Goal: Task Accomplishment & Management: Complete application form

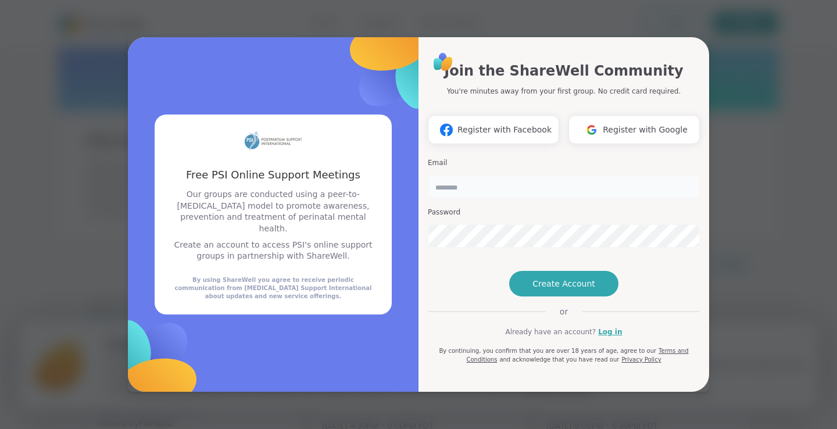
click at [477, 175] on input "email" at bounding box center [564, 186] width 272 height 23
type input "**********"
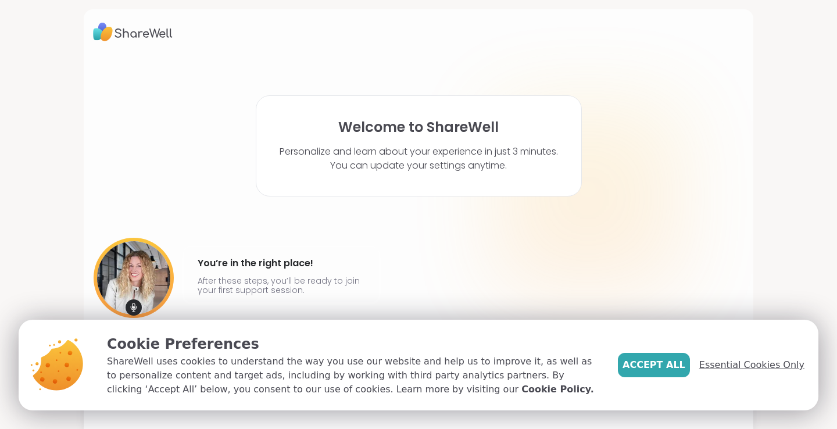
click at [757, 363] on span "Essential Cookies Only" at bounding box center [751, 365] width 105 height 14
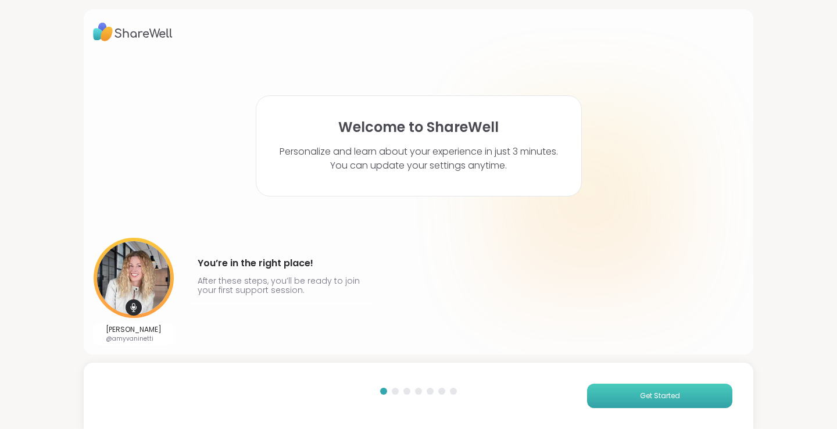
click at [626, 393] on button "Get Started" at bounding box center [659, 396] width 145 height 24
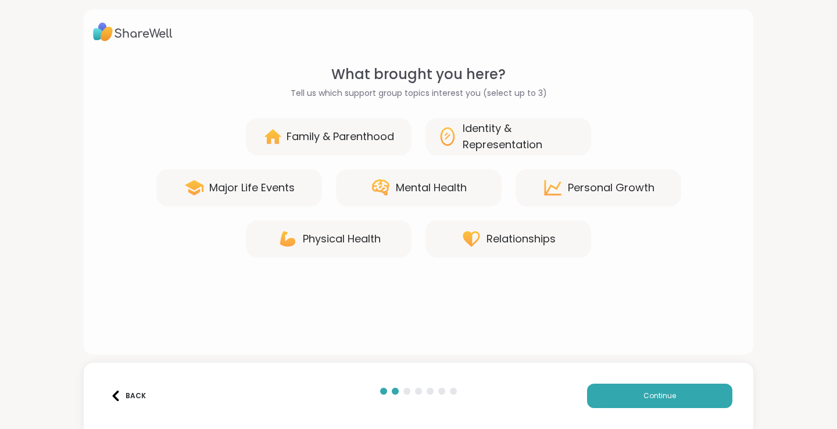
click at [385, 147] on div "Family & Parenthood" at bounding box center [329, 136] width 166 height 37
click at [413, 210] on div "Family & Parenthood Identity & Representation Major Life Events Mental Health […" at bounding box center [418, 188] width 651 height 140
click at [419, 195] on div "Mental Health" at bounding box center [431, 188] width 71 height 16
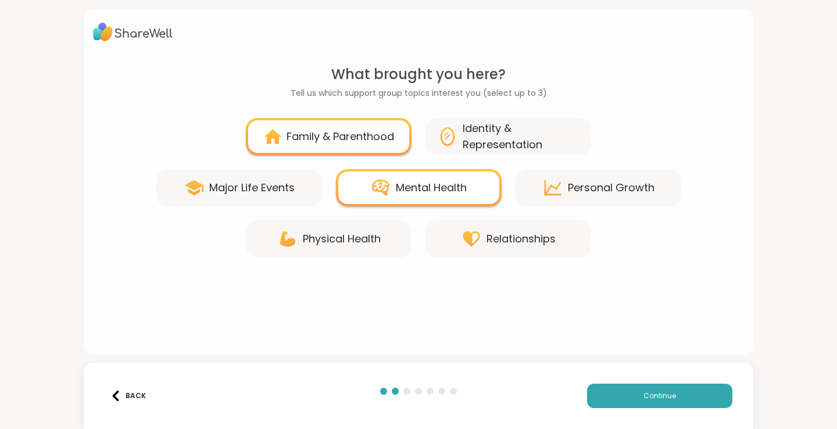
click at [612, 174] on div "Personal Growth" at bounding box center [599, 187] width 166 height 37
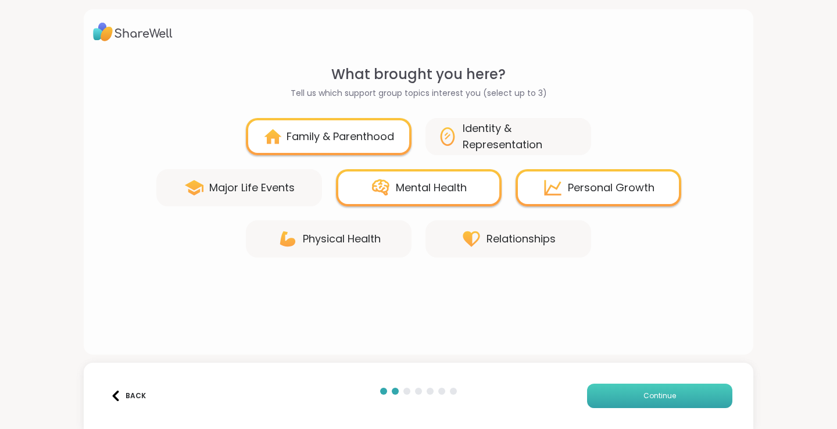
click at [613, 400] on button "Continue" at bounding box center [659, 396] width 145 height 24
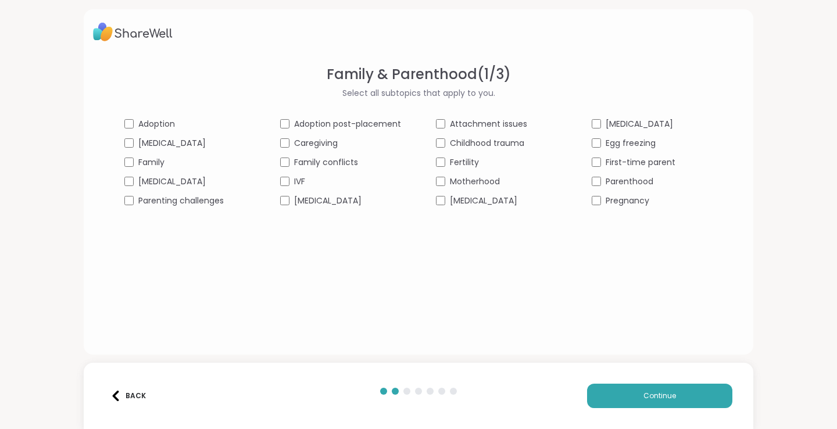
click at [141, 192] on div "Adoption Adoption post-placement Attachment issues [MEDICAL_DATA] [MEDICAL_DATA…" at bounding box center [418, 162] width 588 height 89
click at [141, 197] on span "Parenting challenges" at bounding box center [180, 201] width 85 height 12
click at [292, 140] on div "Caregiving" at bounding box center [340, 143] width 121 height 12
click at [291, 167] on div "Family conflicts" at bounding box center [340, 162] width 121 height 12
click at [297, 196] on span "[MEDICAL_DATA]" at bounding box center [327, 201] width 67 height 12
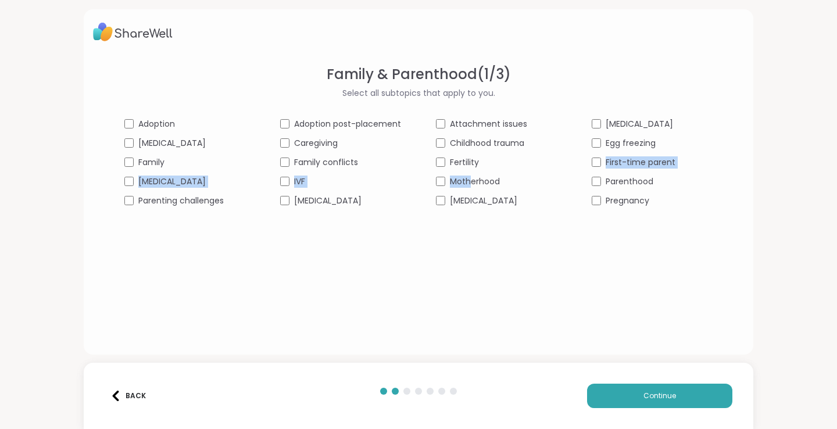
drag, startPoint x: 469, startPoint y: 169, endPoint x: 472, endPoint y: 184, distance: 14.8
click at [472, 184] on div "Adoption Adoption post-placement Attachment issues [MEDICAL_DATA] [MEDICAL_DATA…" at bounding box center [418, 162] width 588 height 89
click at [472, 184] on span "Motherhood" at bounding box center [475, 182] width 50 height 12
click at [630, 176] on span "Parenthood" at bounding box center [630, 182] width 48 height 12
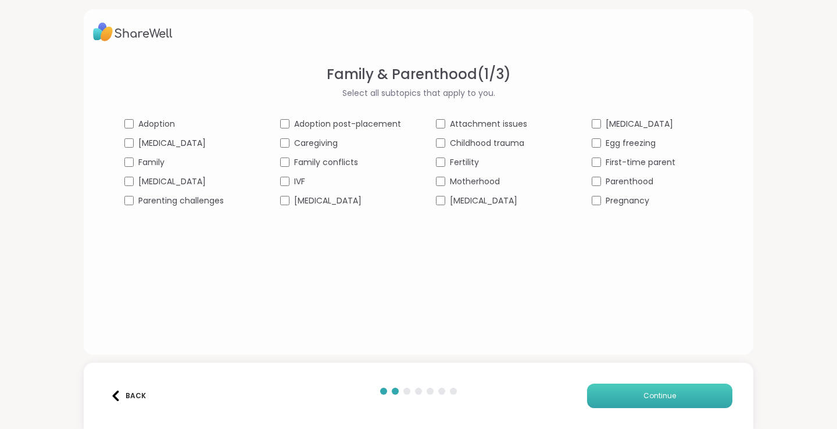
click at [654, 399] on span "Continue" at bounding box center [659, 396] width 33 height 10
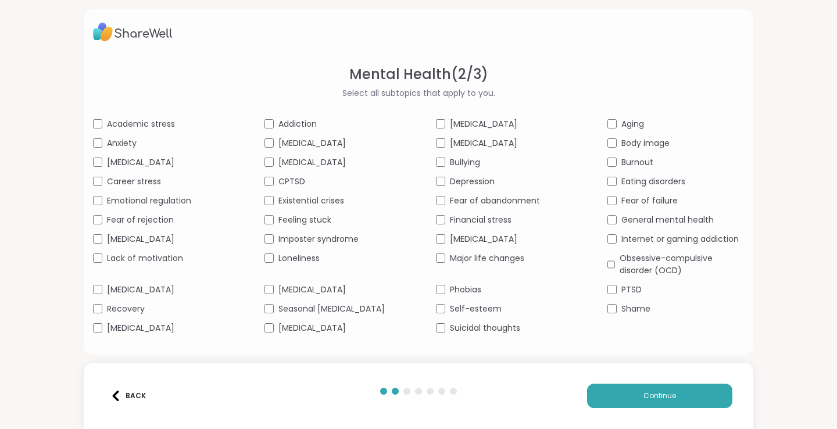
scroll to position [10, 0]
click at [110, 118] on span "Academic stress" at bounding box center [141, 124] width 68 height 12
click at [110, 141] on div "Academic stress Addiction [MEDICAL_DATA] Aging Anxiety [MEDICAL_DATA] [MEDICAL_…" at bounding box center [418, 226] width 651 height 216
click at [109, 137] on span "Anxiety" at bounding box center [122, 143] width 30 height 12
click at [122, 184] on span "Career stress" at bounding box center [134, 182] width 54 height 12
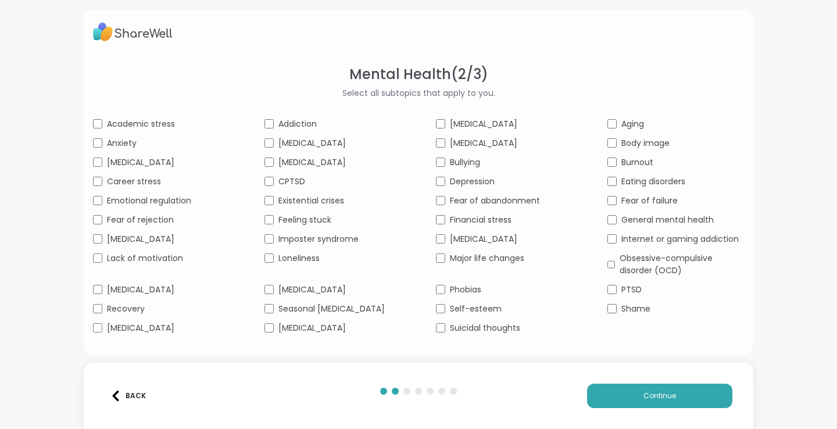
click at [120, 260] on span "Lack of motivation" at bounding box center [145, 258] width 76 height 12
click at [123, 296] on span "[MEDICAL_DATA]" at bounding box center [140, 290] width 67 height 12
click at [124, 332] on span "[MEDICAL_DATA]" at bounding box center [140, 328] width 67 height 12
click at [117, 310] on span "Recovery" at bounding box center [126, 309] width 38 height 12
click at [301, 156] on span "[MEDICAL_DATA]" at bounding box center [311, 162] width 67 height 12
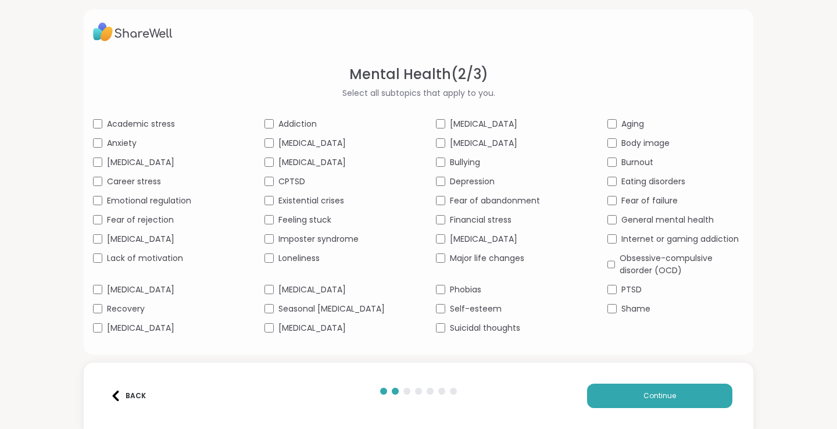
click at [296, 219] on span "Feeling stuck" at bounding box center [304, 220] width 53 height 12
click at [295, 264] on span "Loneliness" at bounding box center [298, 258] width 41 height 12
click at [295, 296] on span "[MEDICAL_DATA]" at bounding box center [311, 290] width 67 height 12
click at [312, 324] on span "[MEDICAL_DATA]" at bounding box center [311, 328] width 67 height 12
click at [470, 137] on span "[MEDICAL_DATA]" at bounding box center [483, 143] width 67 height 12
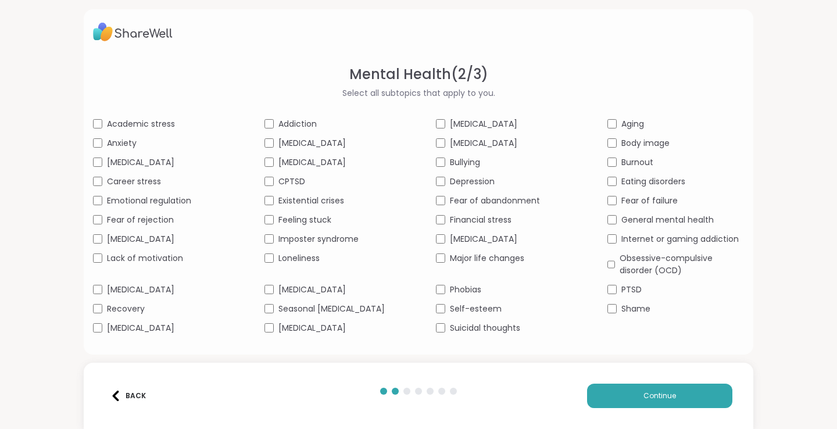
click at [469, 137] on span "[MEDICAL_DATA]" at bounding box center [483, 143] width 67 height 12
click at [460, 189] on div "Academic stress Addiction [MEDICAL_DATA] Aging Anxiety [MEDICAL_DATA] [MEDICAL_…" at bounding box center [418, 226] width 651 height 216
click at [460, 185] on span "Depression" at bounding box center [472, 182] width 45 height 12
click at [460, 223] on span "Financial stress" at bounding box center [481, 220] width 62 height 12
click at [456, 259] on span "Major life changes" at bounding box center [487, 258] width 74 height 12
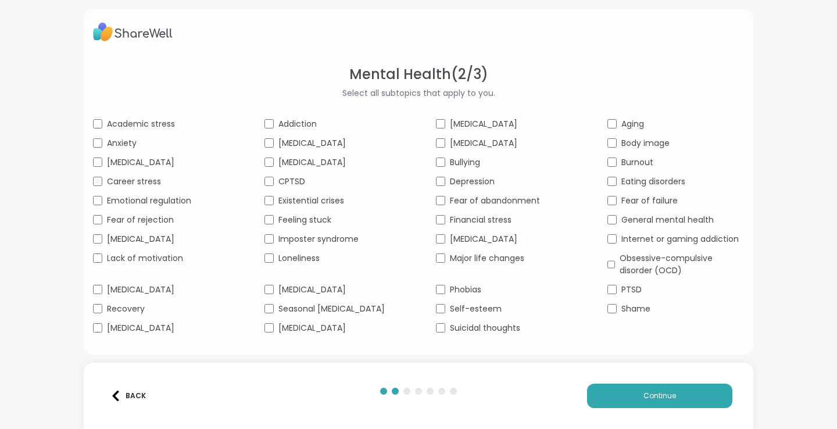
click at [631, 137] on span "Body image" at bounding box center [645, 143] width 48 height 12
click at [648, 219] on span "General mental health" at bounding box center [667, 220] width 92 height 12
click at [635, 385] on button "Continue" at bounding box center [659, 396] width 145 height 24
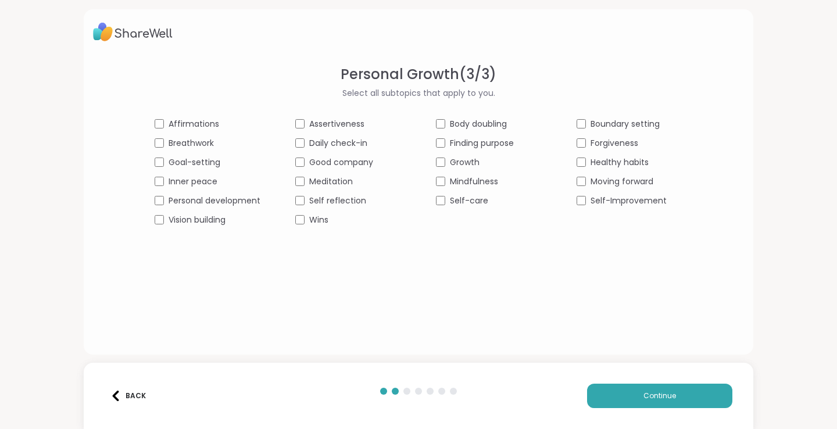
click at [160, 194] on div "Affirmations Assertiveness Body doubling Boundary setting Breathwork Daily chec…" at bounding box center [419, 172] width 528 height 108
click at [325, 204] on span "Self reflection" at bounding box center [337, 201] width 57 height 12
click at [470, 141] on span "Finding purpose" at bounding box center [482, 143] width 64 height 12
click at [462, 158] on span "Growth" at bounding box center [465, 162] width 30 height 12
click at [462, 142] on span "Finding purpose" at bounding box center [482, 143] width 64 height 12
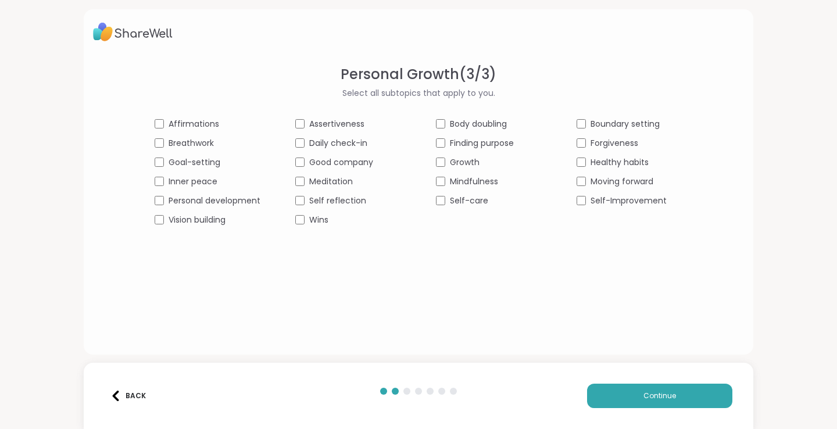
click at [450, 200] on span "Self-care" at bounding box center [469, 201] width 38 height 12
click at [621, 163] on span "Healthy habits" at bounding box center [620, 162] width 58 height 12
click at [610, 209] on div "Affirmations Assertiveness Body doubling Boundary setting Breathwork Daily chec…" at bounding box center [419, 172] width 528 height 108
click at [610, 208] on div "Affirmations Assertiveness Body doubling Boundary setting Breathwork Daily chec…" at bounding box center [419, 172] width 528 height 108
click at [610, 207] on div "Affirmations Assertiveness Body doubling Boundary setting Breathwork Daily chec…" at bounding box center [419, 172] width 528 height 108
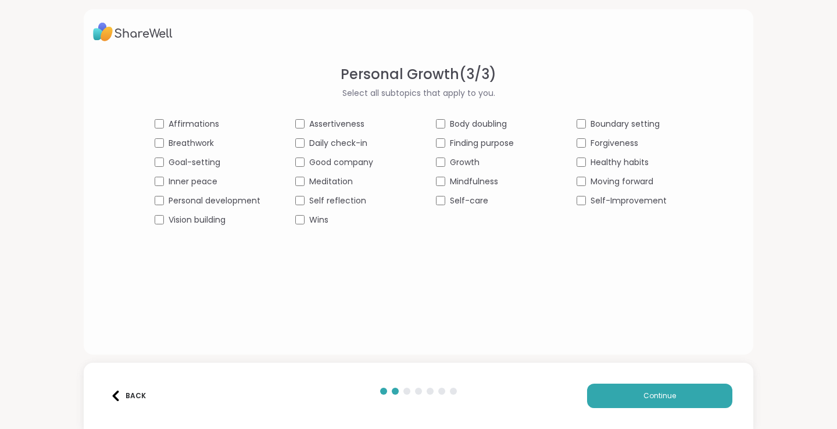
click at [610, 202] on span "Self-Improvement" at bounding box center [629, 201] width 76 height 12
click at [639, 391] on button "Continue" at bounding box center [659, 396] width 145 height 24
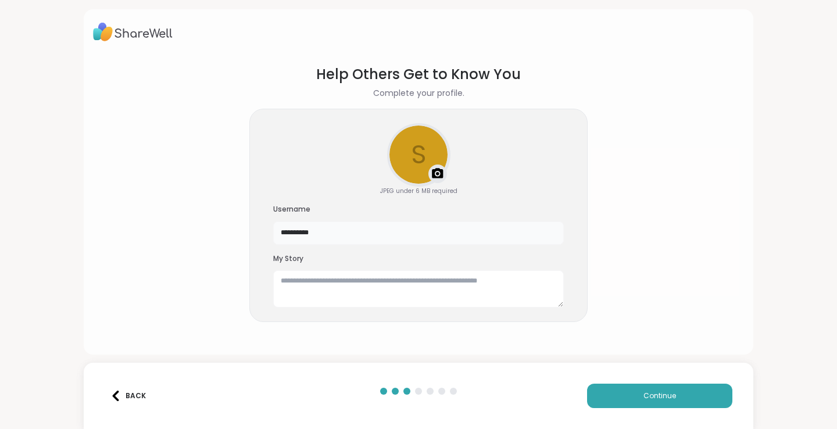
drag, startPoint x: 319, startPoint y: 233, endPoint x: 236, endPoint y: 236, distance: 82.6
click at [235, 236] on section "**********" at bounding box center [418, 200] width 651 height 291
type input "******"
click at [602, 408] on div "Back Continue" at bounding box center [419, 396] width 670 height 66
click at [607, 403] on button "Continue" at bounding box center [659, 396] width 145 height 24
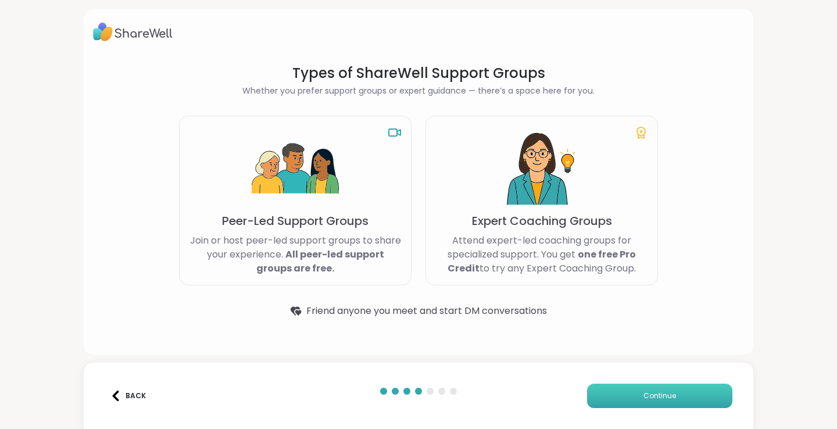
click at [653, 401] on button "Continue" at bounding box center [659, 396] width 145 height 24
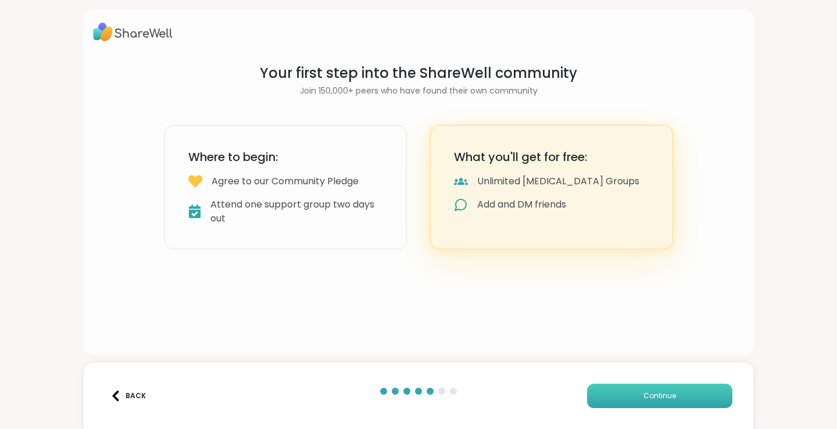
click at [653, 401] on button "Continue" at bounding box center [659, 396] width 145 height 24
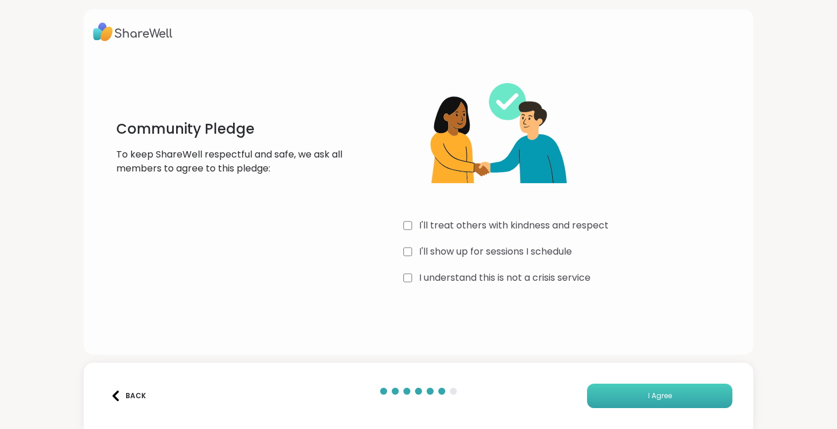
click at [661, 403] on button "I Agree" at bounding box center [659, 396] width 145 height 24
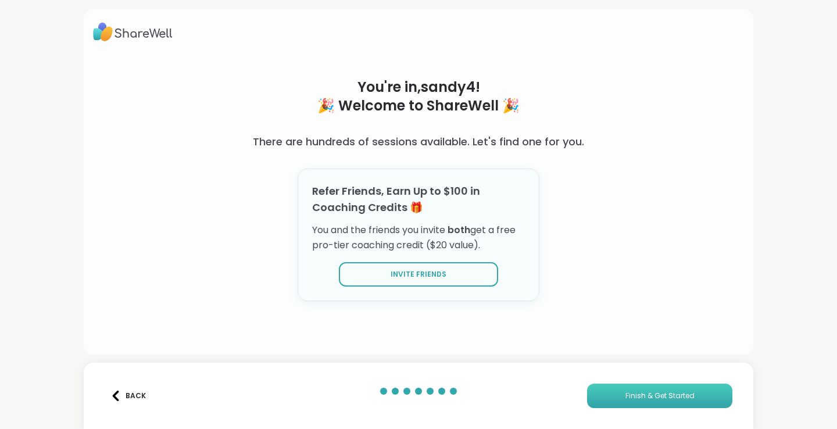
click at [659, 402] on button "Finish & Get Started" at bounding box center [659, 396] width 145 height 24
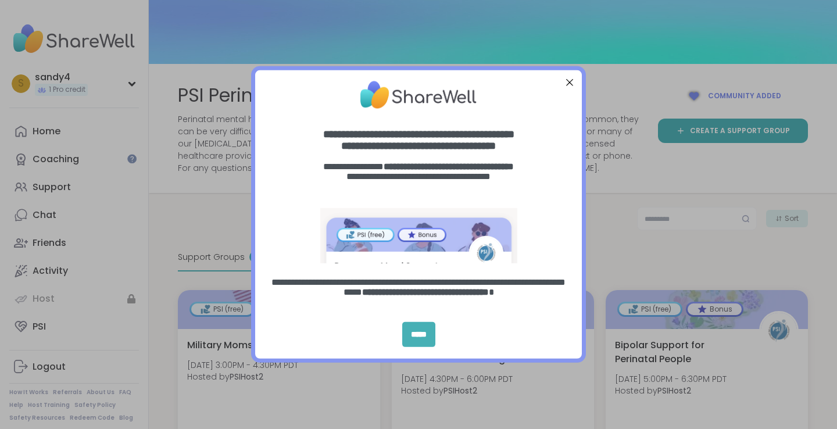
click at [406, 331] on div "*****" at bounding box center [418, 334] width 33 height 25
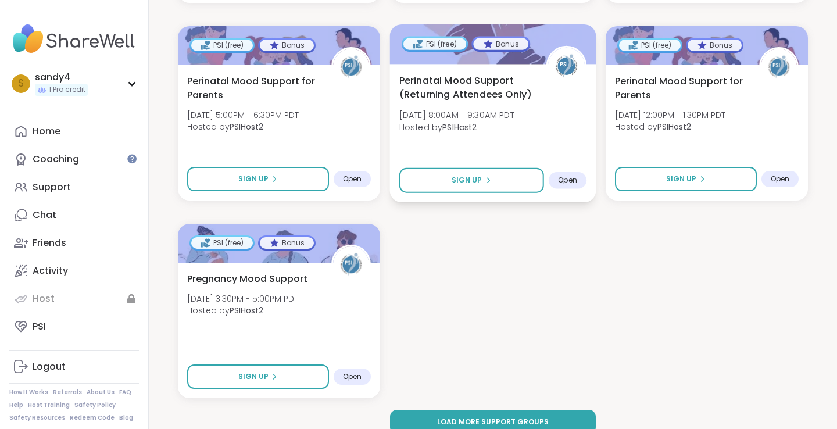
scroll to position [1647, 0]
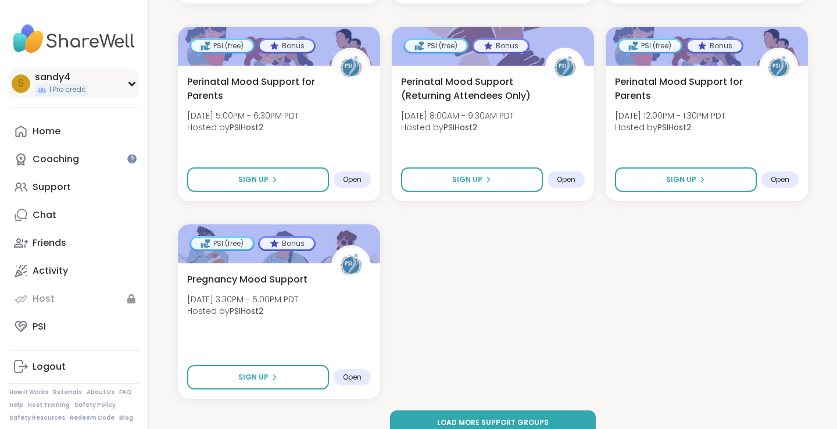
click at [77, 91] on span "1 Pro credit" at bounding box center [67, 90] width 37 height 10
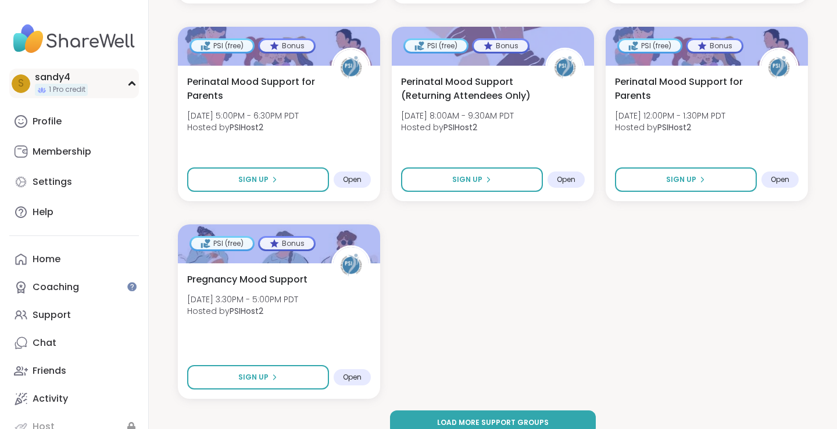
click at [77, 91] on span "1 Pro credit" at bounding box center [67, 90] width 37 height 10
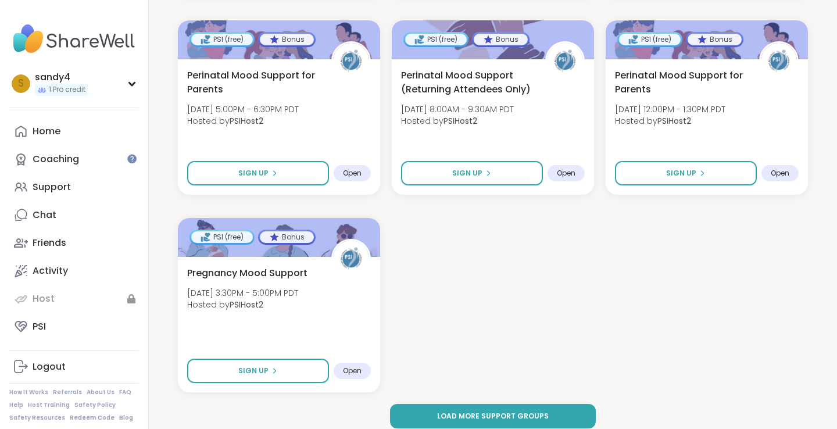
scroll to position [1690, 0]
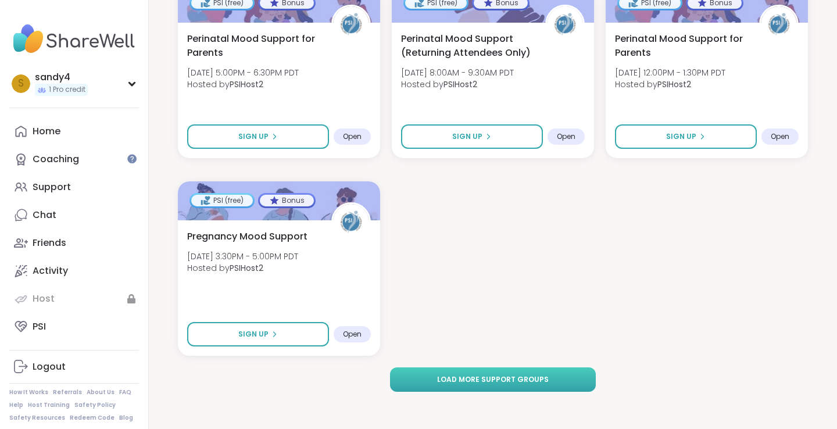
click at [493, 383] on span "Load more support groups" at bounding box center [493, 379] width 112 height 10
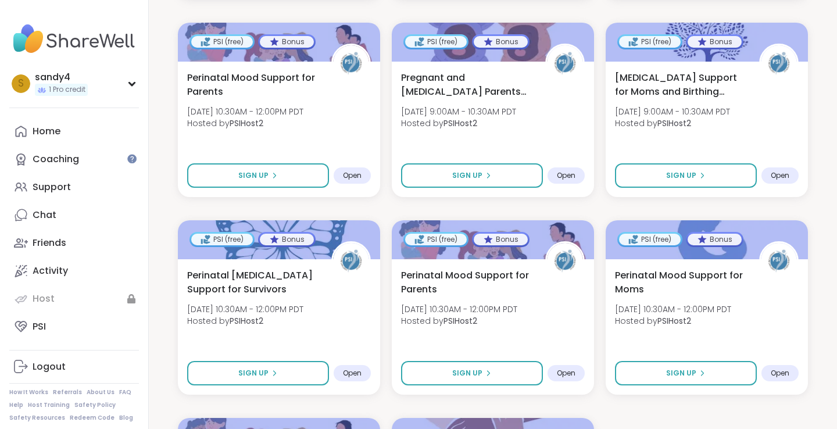
scroll to position [3271, 0]
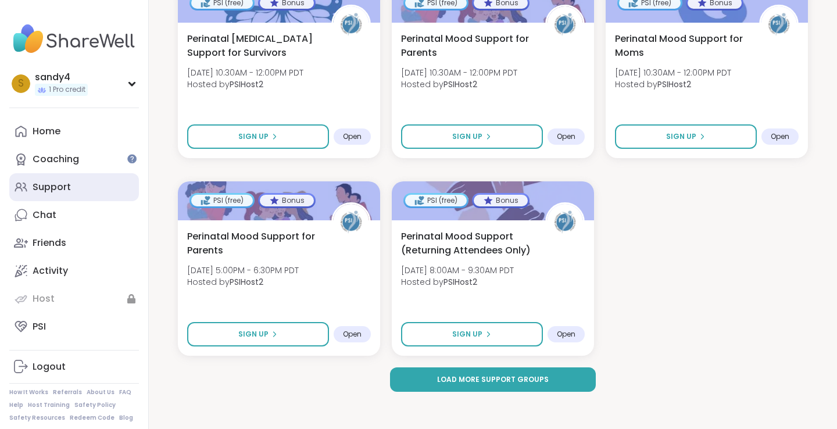
click at [44, 189] on div "Support" at bounding box center [52, 187] width 38 height 13
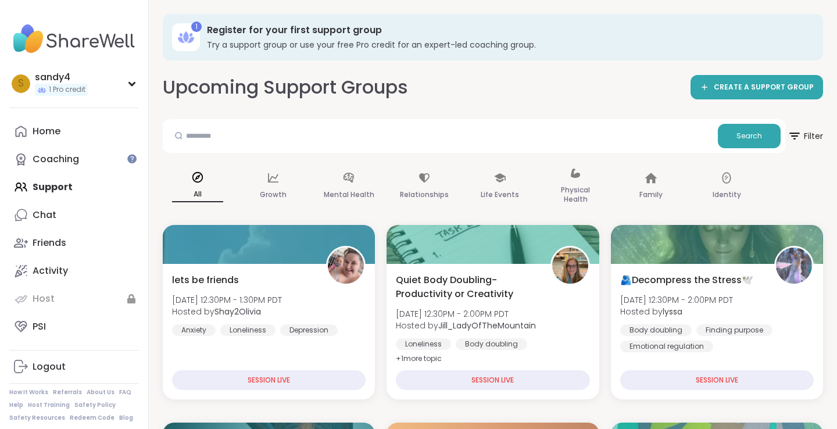
click at [142, 88] on div "s sandy4 1 Pro credit Profile Membership Settings Help Home Coaching Support Ch…" at bounding box center [74, 214] width 149 height 429
click at [139, 87] on div "s sandy4 1 Pro credit Profile Membership Settings Help Home Coaching Support Ch…" at bounding box center [74, 214] width 149 height 429
click at [137, 87] on div "s sandy4 1 Pro credit" at bounding box center [74, 84] width 130 height 30
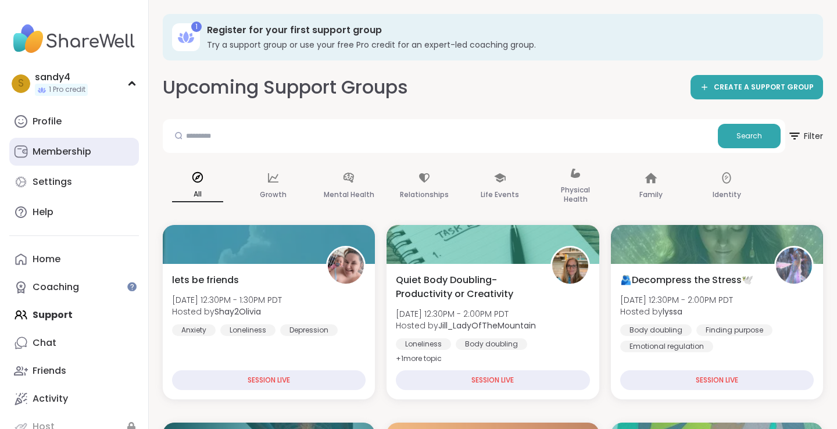
click at [31, 157] on link "Membership" at bounding box center [74, 152] width 130 height 28
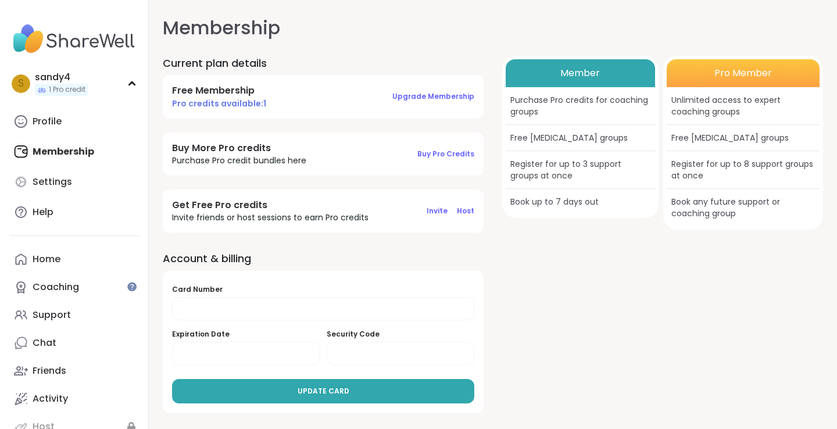
scroll to position [12, 0]
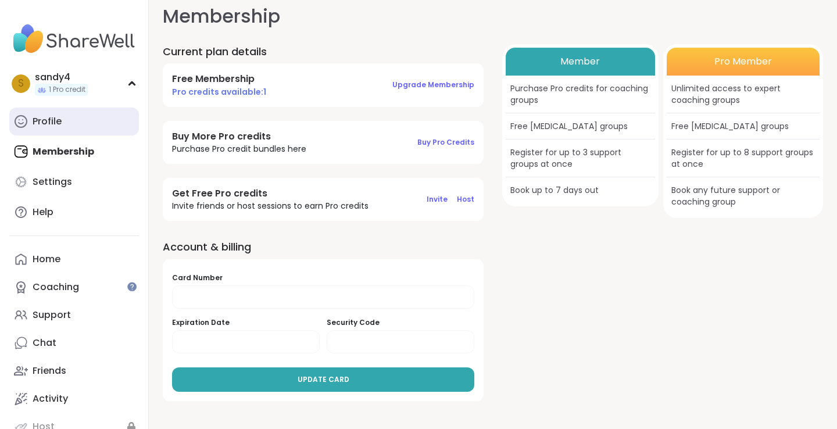
click at [37, 131] on link "Profile" at bounding box center [74, 122] width 130 height 28
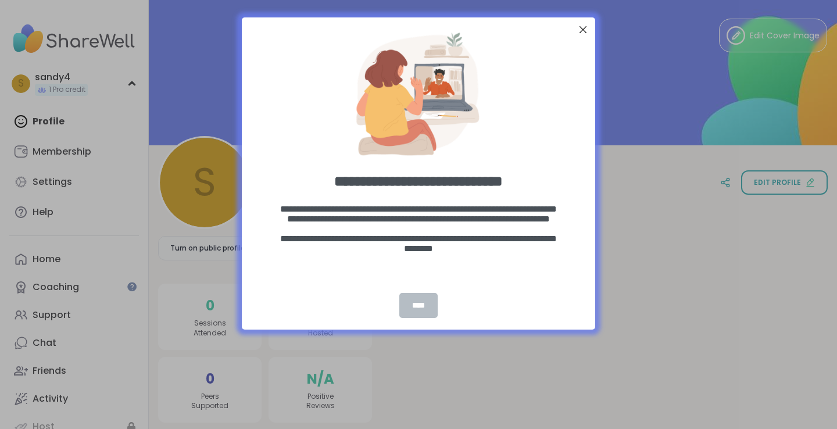
click at [419, 305] on div "****" at bounding box center [418, 305] width 38 height 25
